Goal: Book appointment/travel/reservation

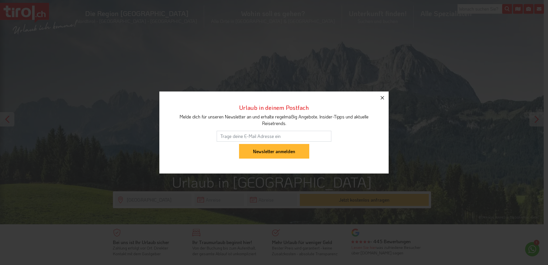
click at [382, 98] on icon "button" at bounding box center [382, 97] width 3 height 3
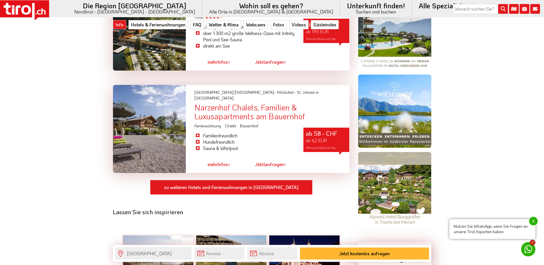
scroll to position [459, 0]
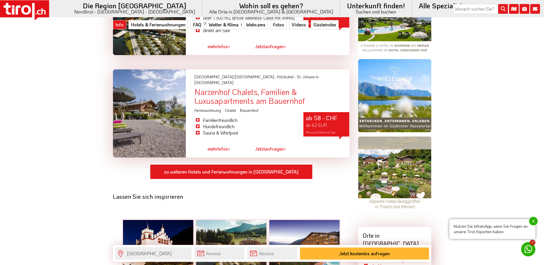
click at [531, 221] on span "x" at bounding box center [533, 221] width 9 height 9
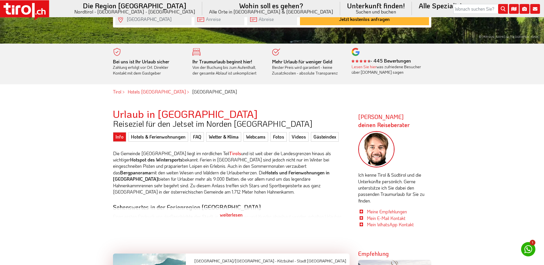
scroll to position [143, 0]
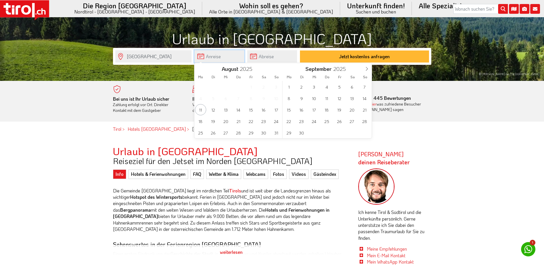
click at [224, 57] on input "text" at bounding box center [219, 56] width 50 height 12
click at [363, 68] on span at bounding box center [367, 68] width 10 height 10
click at [365, 68] on icon at bounding box center [367, 69] width 4 height 4
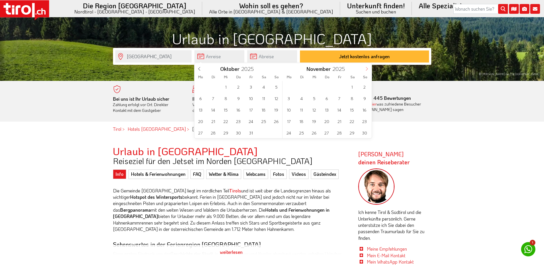
type input "2026"
click at [365, 68] on icon at bounding box center [367, 69] width 4 height 4
type input "2026"
click at [365, 68] on icon at bounding box center [367, 69] width 4 height 4
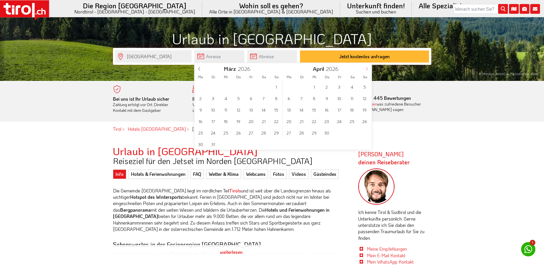
click at [365, 68] on icon at bounding box center [367, 69] width 4 height 4
click at [201, 70] on icon at bounding box center [199, 69] width 4 height 4
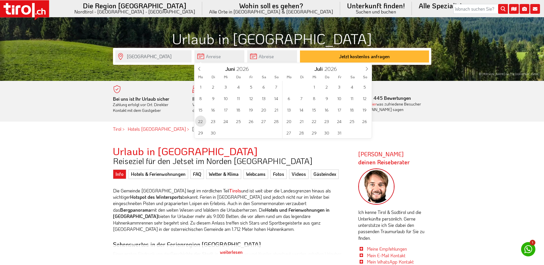
click at [198, 115] on span "22" at bounding box center [200, 120] width 11 height 11
click at [253, 60] on input "text" at bounding box center [272, 56] width 50 height 12
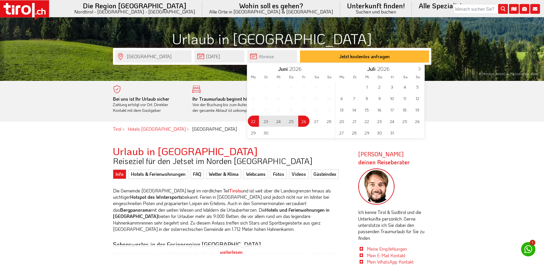
click at [303, 118] on span "26" at bounding box center [303, 120] width 11 height 11
type input "[DATE]"
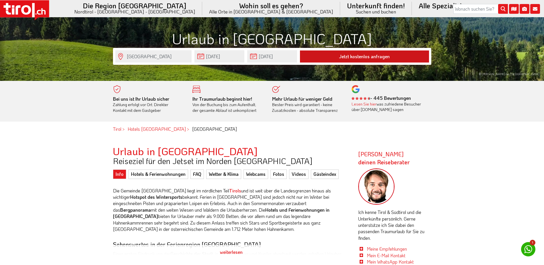
click at [372, 58] on button "Jetzt kostenlos anfragen" at bounding box center [364, 56] width 129 height 12
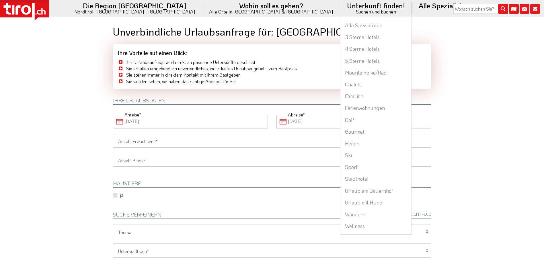
click at [340, 9] on li "Unterkunft finden! Suchen und buchen Alle Spezialisten 3 Sterne Hotels 4 Sterne…" at bounding box center [376, 8] width 72 height 17
click at [340, 23] on link "Alle Spezialisten" at bounding box center [375, 25] width 71 height 12
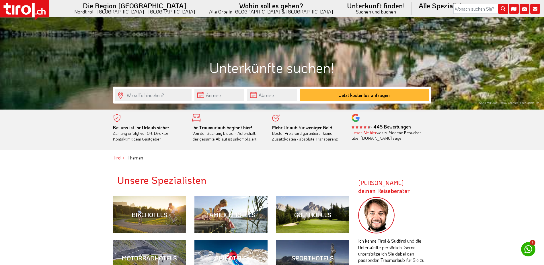
scroll to position [229, 0]
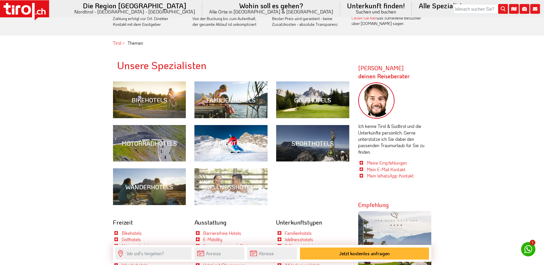
click at [230, 92] on link "Familienhotels" at bounding box center [231, 99] width 82 height 36
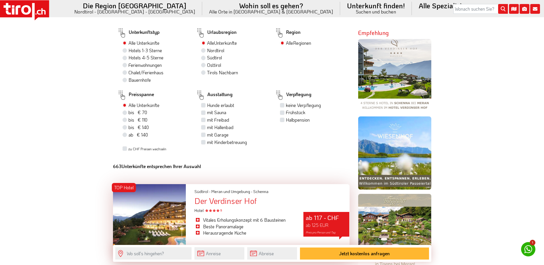
scroll to position [373, 0]
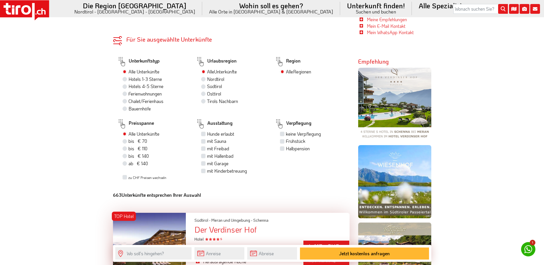
click at [136, 83] on label "Hotels 4-5 Sterne" at bounding box center [145, 86] width 35 height 6
click at [127, 84] on input "Hotels 4-5 Sterne" at bounding box center [126, 86] width 4 height 4
radio input "true"
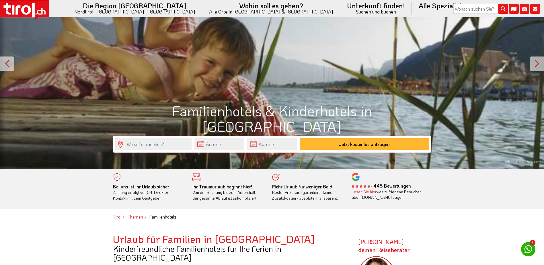
scroll to position [143, 0]
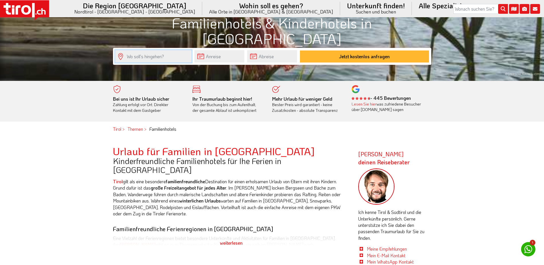
click at [188, 53] on input "text" at bounding box center [153, 56] width 76 height 12
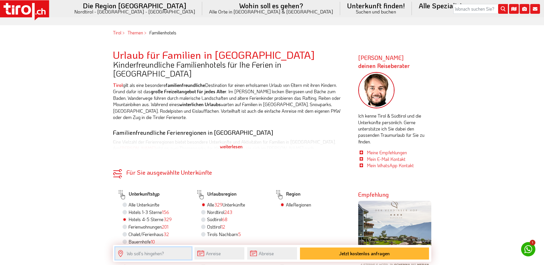
scroll to position [258, 0]
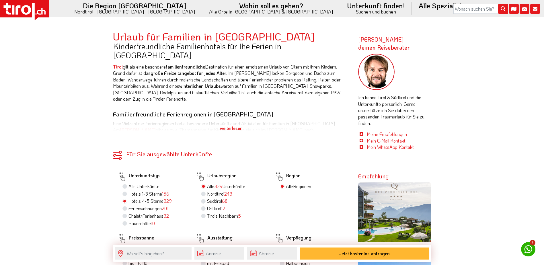
click at [220, 121] on div "weiterlesen" at bounding box center [231, 128] width 236 height 14
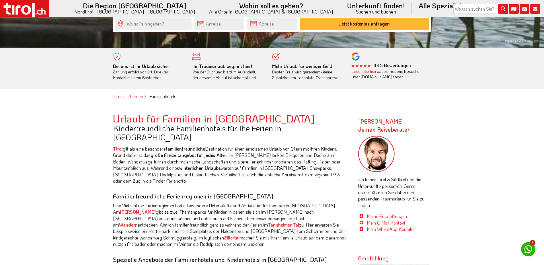
scroll to position [172, 0]
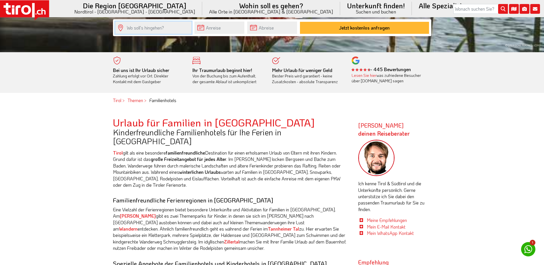
click at [160, 26] on input "text" at bounding box center [153, 27] width 76 height 12
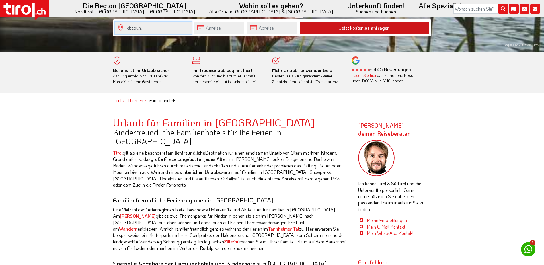
type input "kitzbühl"
click at [370, 28] on button "Jetzt kostenlos anfragen" at bounding box center [364, 28] width 129 height 12
